Goal: Task Accomplishment & Management: Manage account settings

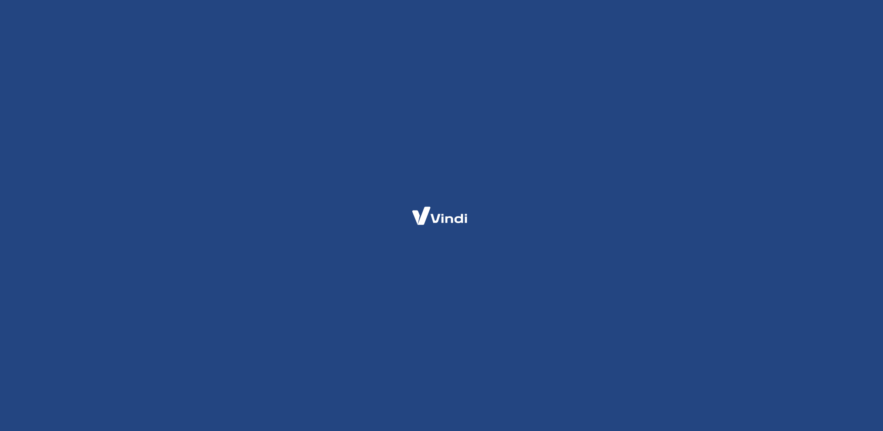
click at [262, 241] on div at bounding box center [441, 215] width 883 height 431
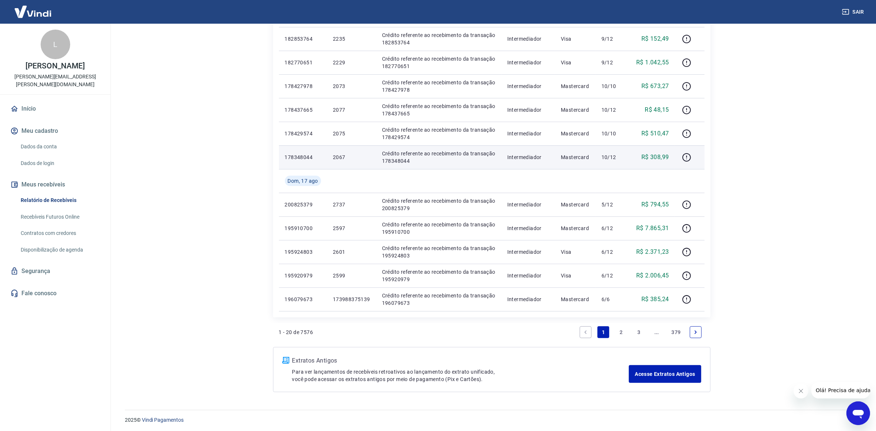
scroll to position [363, 0]
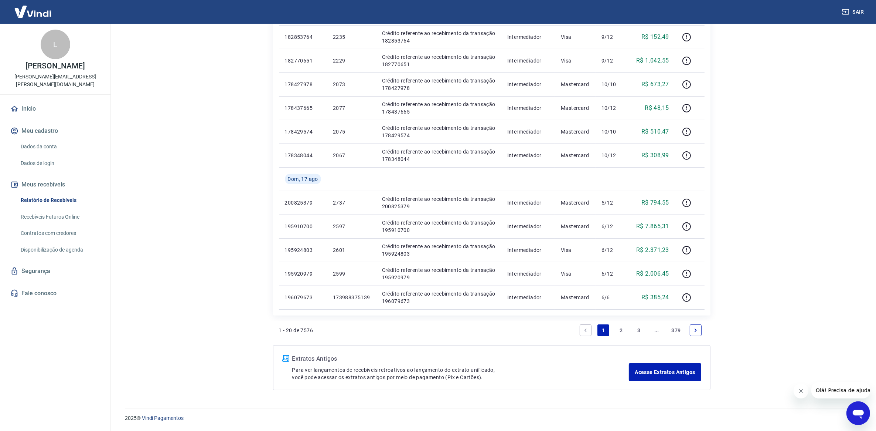
click at [619, 333] on link "2" at bounding box center [621, 330] width 12 height 12
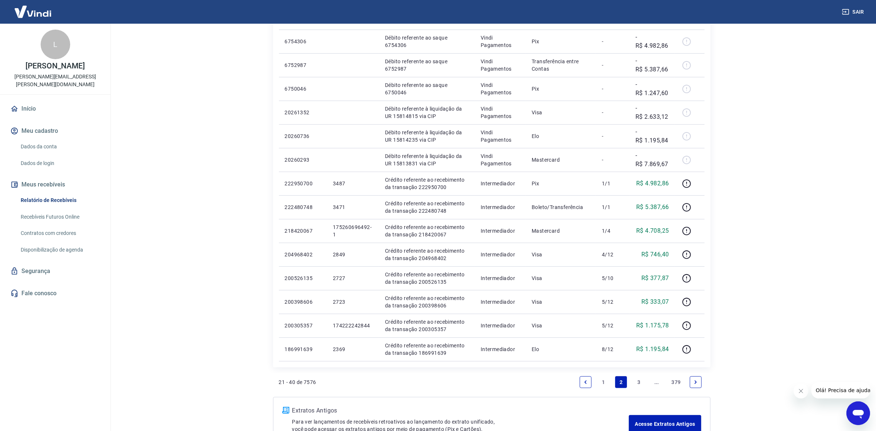
scroll to position [387, 0]
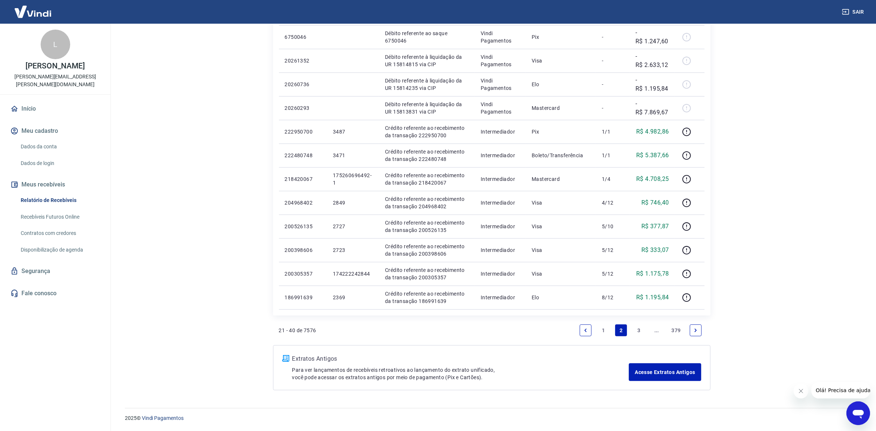
click at [633, 326] on link "3" at bounding box center [639, 330] width 12 height 12
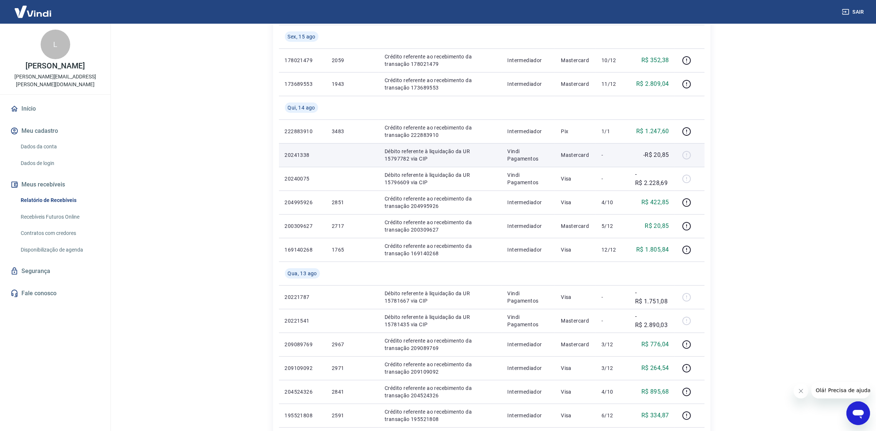
scroll to position [139, 0]
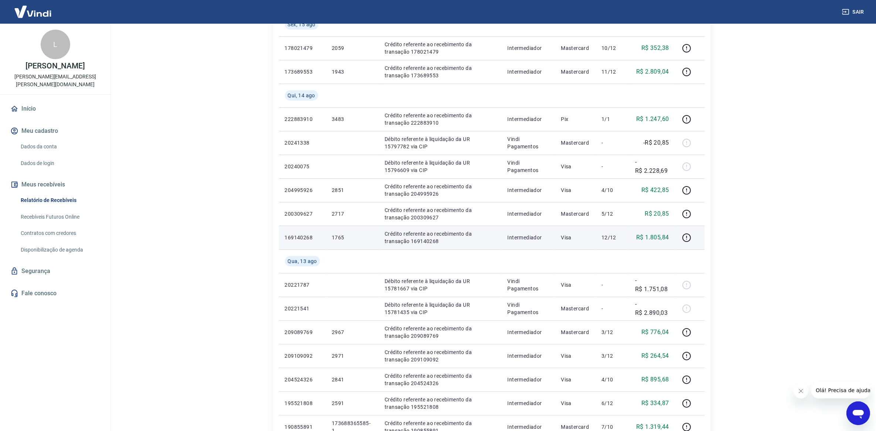
click at [340, 235] on p "1765" at bounding box center [352, 237] width 41 height 7
click at [339, 235] on p "1765" at bounding box center [352, 237] width 41 height 7
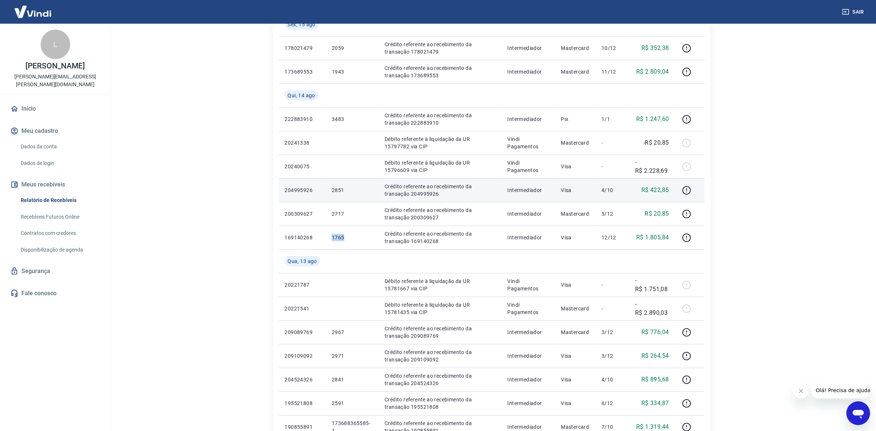
copy p "1765"
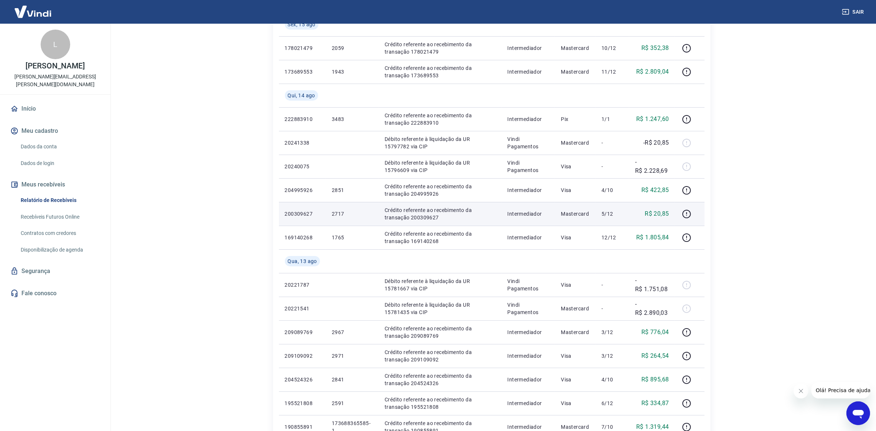
click at [337, 213] on p "2717" at bounding box center [352, 213] width 41 height 7
copy p "2717"
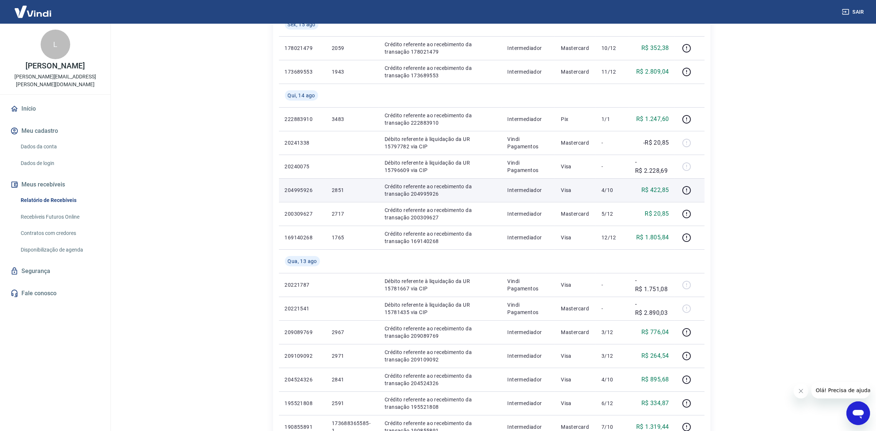
click at [337, 189] on p "2851" at bounding box center [352, 189] width 41 height 7
click at [337, 188] on p "2851" at bounding box center [352, 189] width 41 height 7
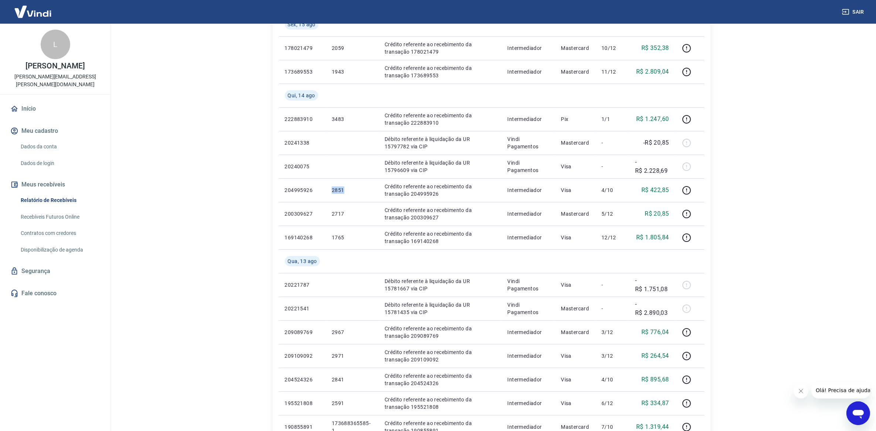
copy p "2851"
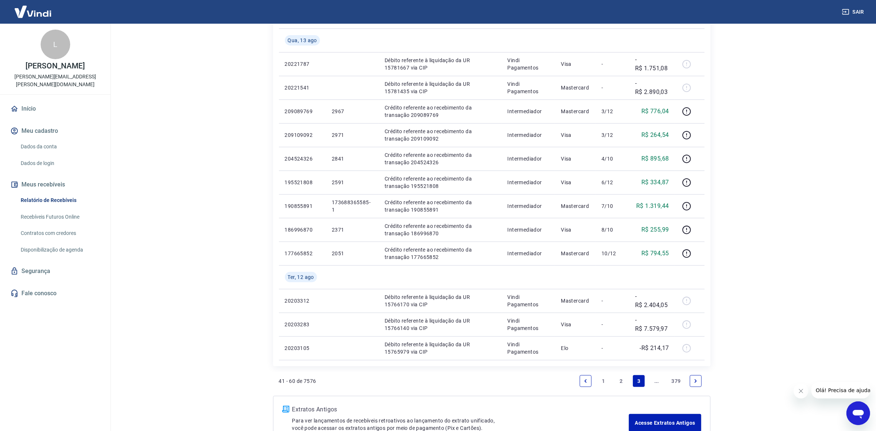
scroll to position [410, 0]
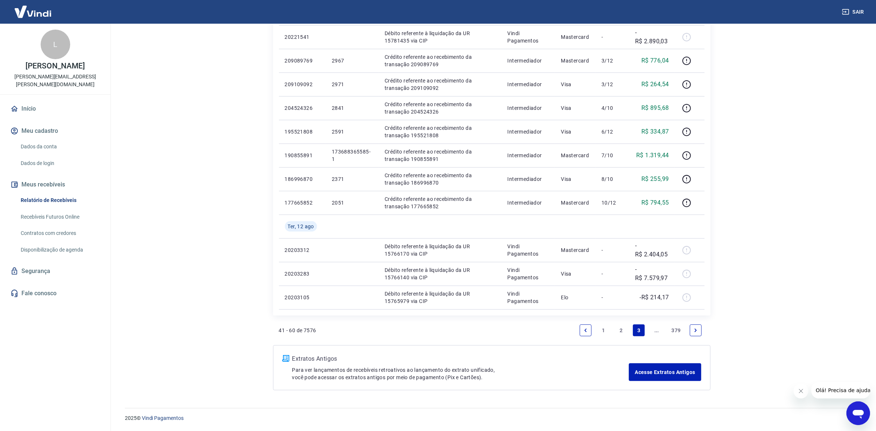
click at [619, 331] on link "2" at bounding box center [621, 330] width 12 height 12
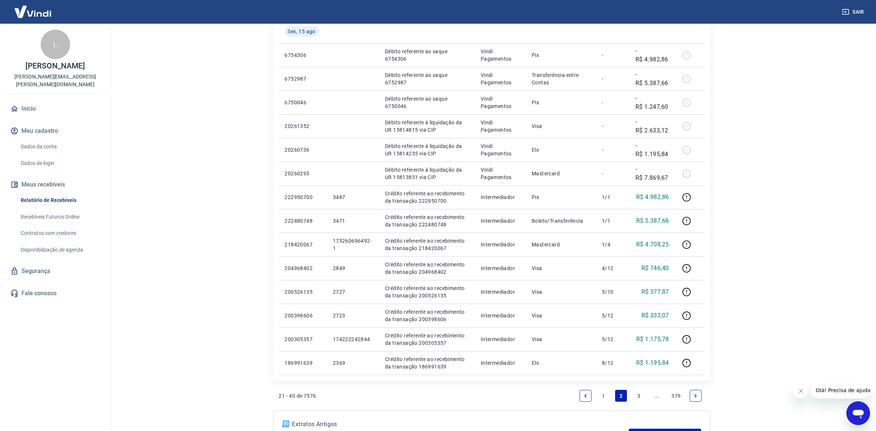
scroll to position [323, 0]
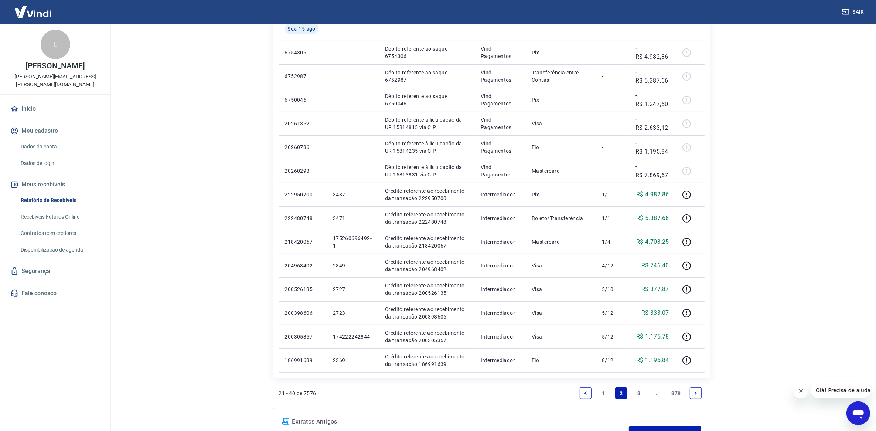
click at [641, 394] on link "3" at bounding box center [639, 393] width 12 height 12
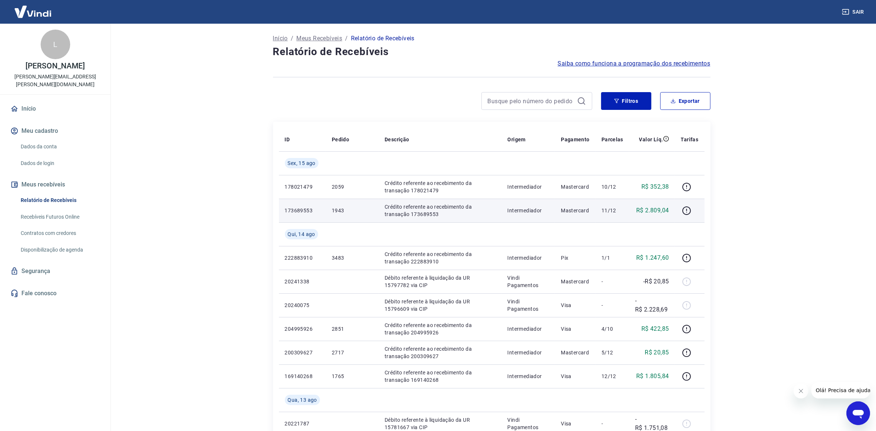
click at [333, 210] on p "1943" at bounding box center [352, 210] width 41 height 7
copy p "1943"
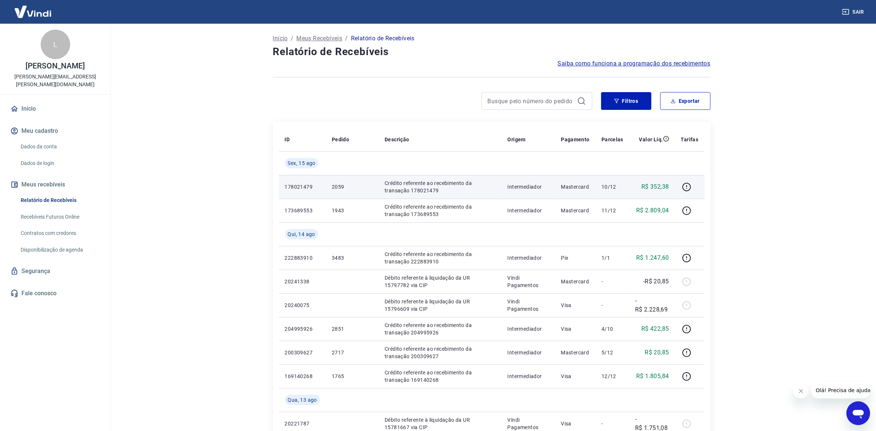
click at [337, 188] on p "2059" at bounding box center [352, 186] width 41 height 7
drag, startPoint x: 337, startPoint y: 188, endPoint x: 346, endPoint y: 189, distance: 8.5
click at [338, 189] on p "2059" at bounding box center [352, 186] width 41 height 7
copy p "2059"
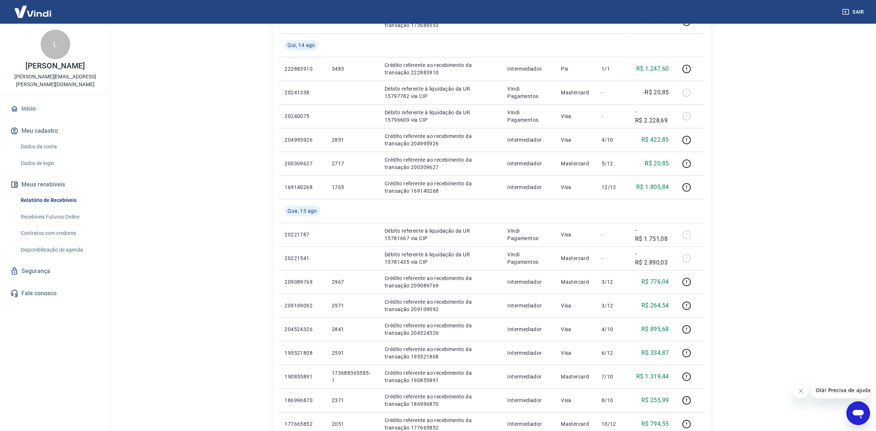
scroll to position [410, 0]
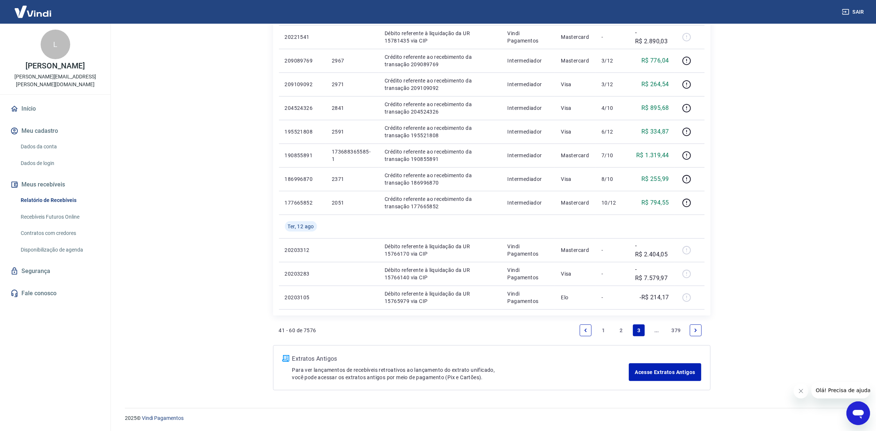
drag, startPoint x: 618, startPoint y: 329, endPoint x: 839, endPoint y: 296, distance: 223.5
click at [618, 329] on link "2" at bounding box center [621, 330] width 12 height 12
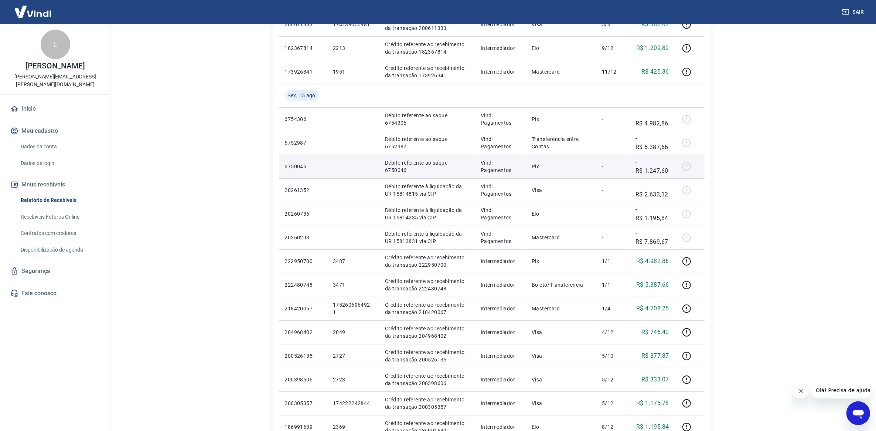
scroll to position [387, 0]
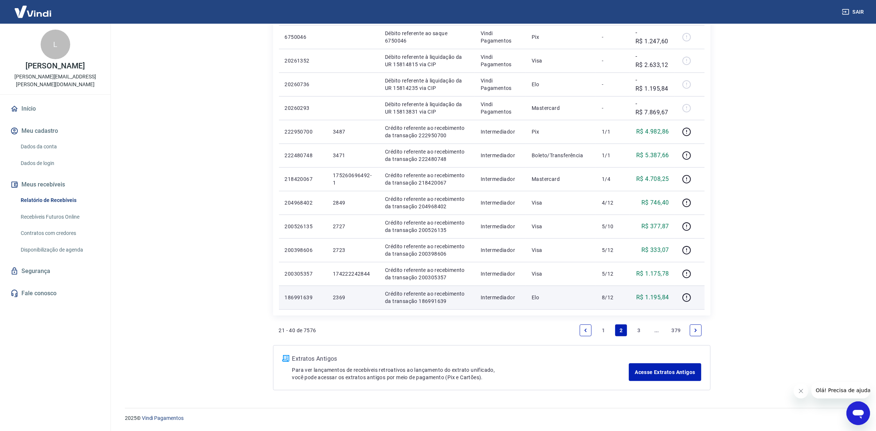
click at [339, 295] on p "2369" at bounding box center [353, 296] width 40 height 7
copy p "2369"
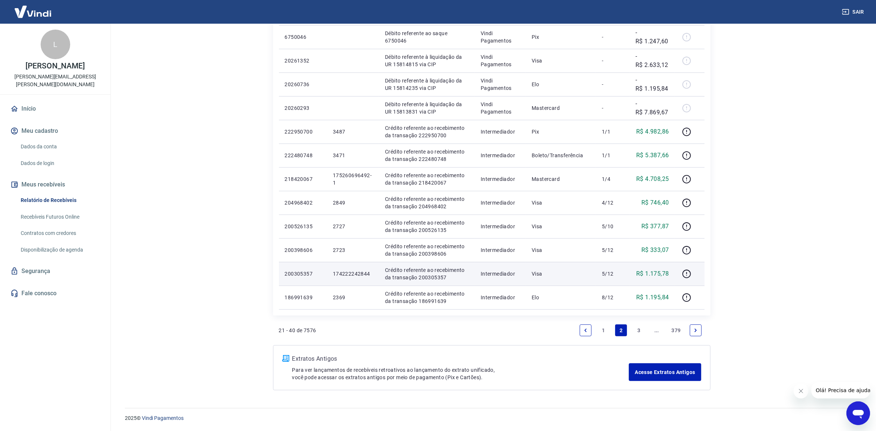
click at [361, 275] on p "174222242844" at bounding box center [353, 273] width 40 height 7
copy p "174222242844"
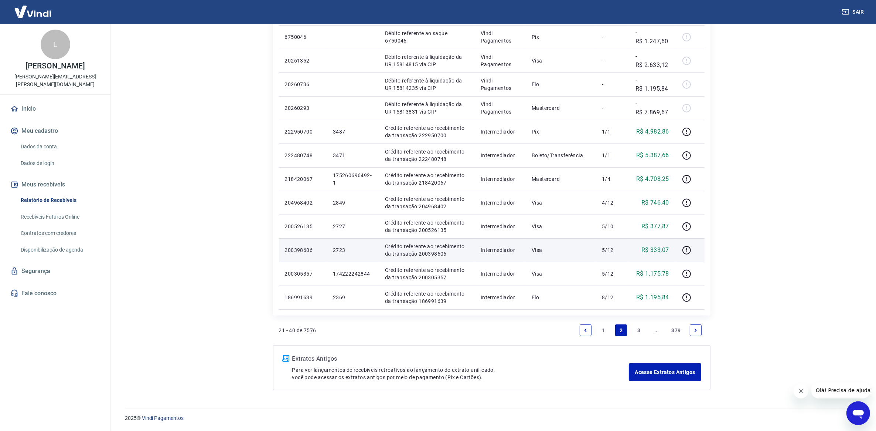
click at [340, 250] on p "2723" at bounding box center [353, 249] width 40 height 7
copy p "2723"
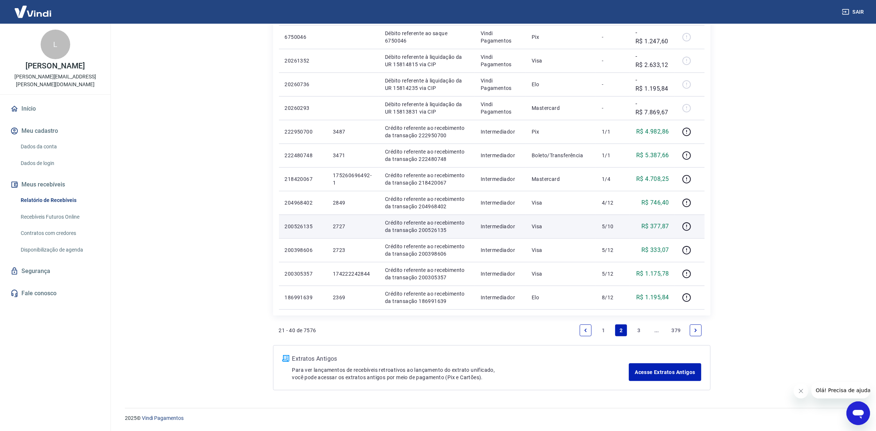
click at [341, 224] on p "2727" at bounding box center [353, 226] width 40 height 7
copy p "2727"
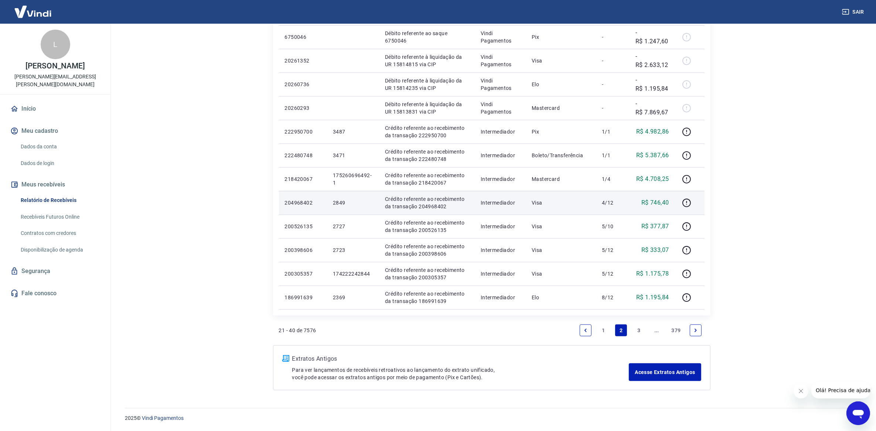
click at [343, 202] on p "2849" at bounding box center [353, 202] width 40 height 7
copy p "2849"
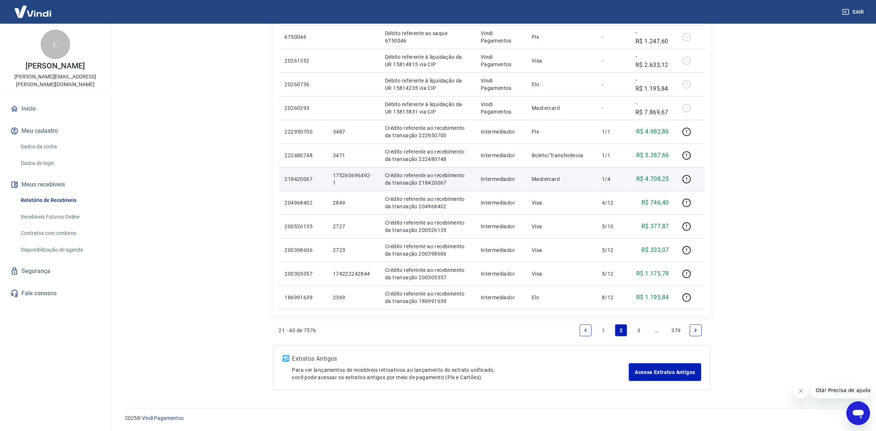
click at [342, 172] on p "175260696492-1" at bounding box center [353, 179] width 40 height 15
drag, startPoint x: 342, startPoint y: 171, endPoint x: 343, endPoint y: 174, distance: 3.8
click at [342, 172] on p "175260696492-1" at bounding box center [353, 179] width 40 height 15
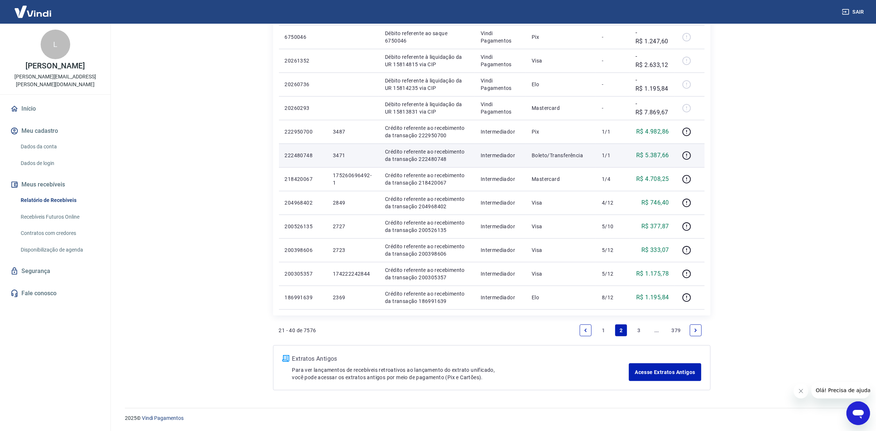
click at [341, 152] on p "3471" at bounding box center [353, 155] width 40 height 7
click at [342, 153] on p "3471" at bounding box center [353, 155] width 40 height 7
click at [420, 161] on p "Crédito referente ao recebimento da transação 222480748" at bounding box center [427, 155] width 84 height 15
